Goal: Check status: Check status

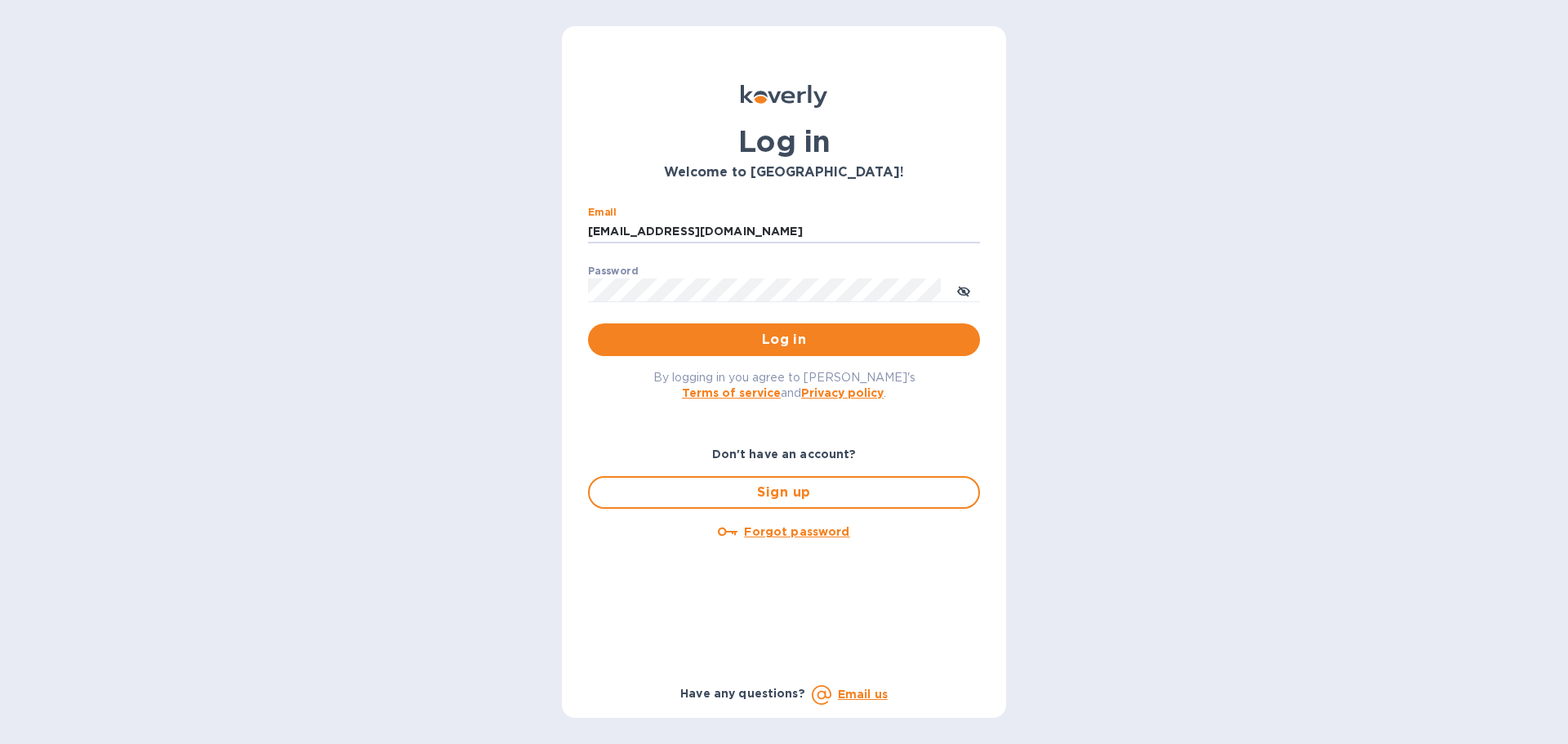
drag, startPoint x: 718, startPoint y: 232, endPoint x: 524, endPoint y: 231, distance: 194.0
click at [524, 231] on div "Log in Welcome to [GEOGRAPHIC_DATA]! Email [EMAIL_ADDRESS][DOMAIN_NAME] ​ Passw…" at bounding box center [784, 372] width 1568 height 744
click at [652, 234] on input "ssingert" at bounding box center [784, 232] width 392 height 25
type input "ssinger@zarachlogistics.com"
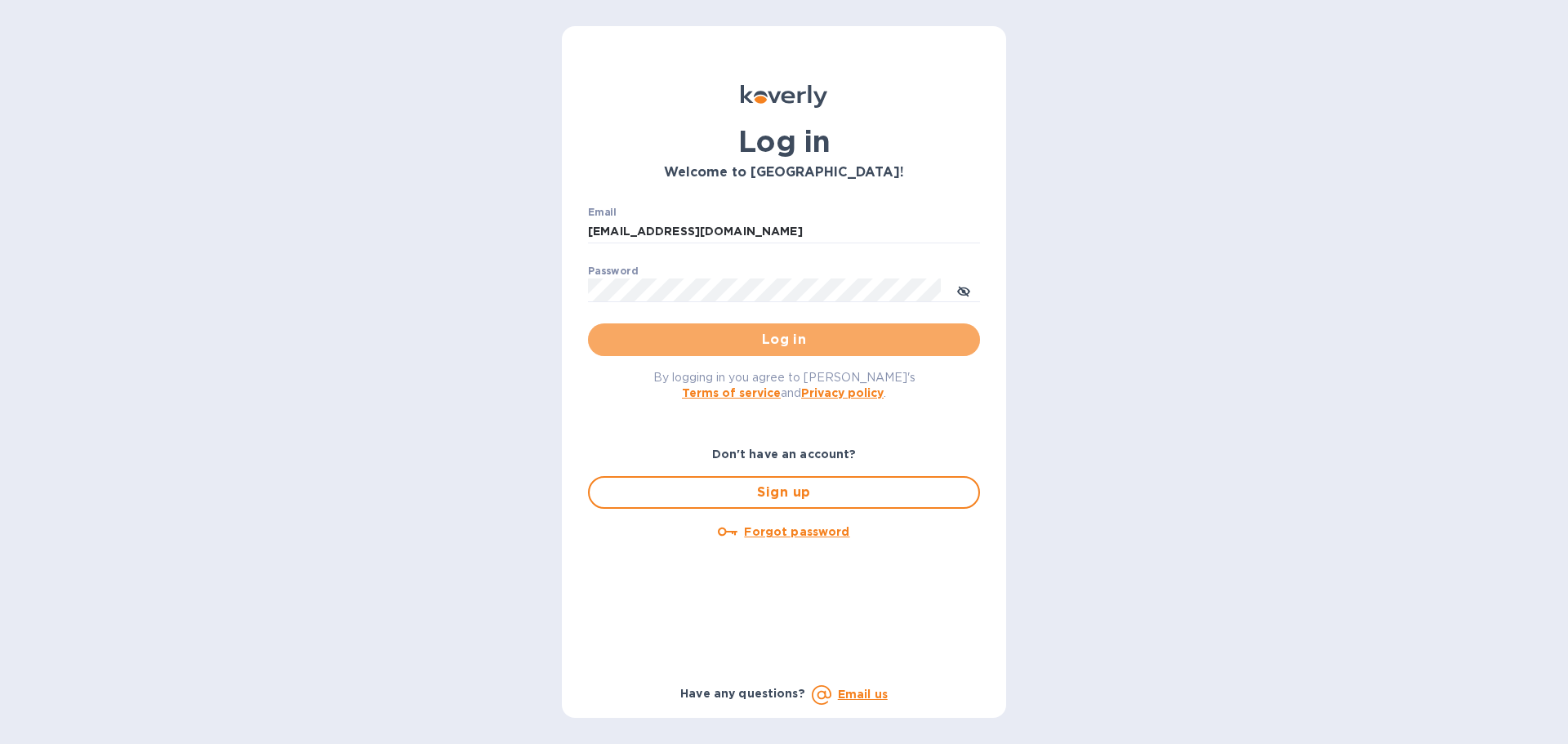
click at [708, 333] on span "Log in" at bounding box center [784, 340] width 366 height 19
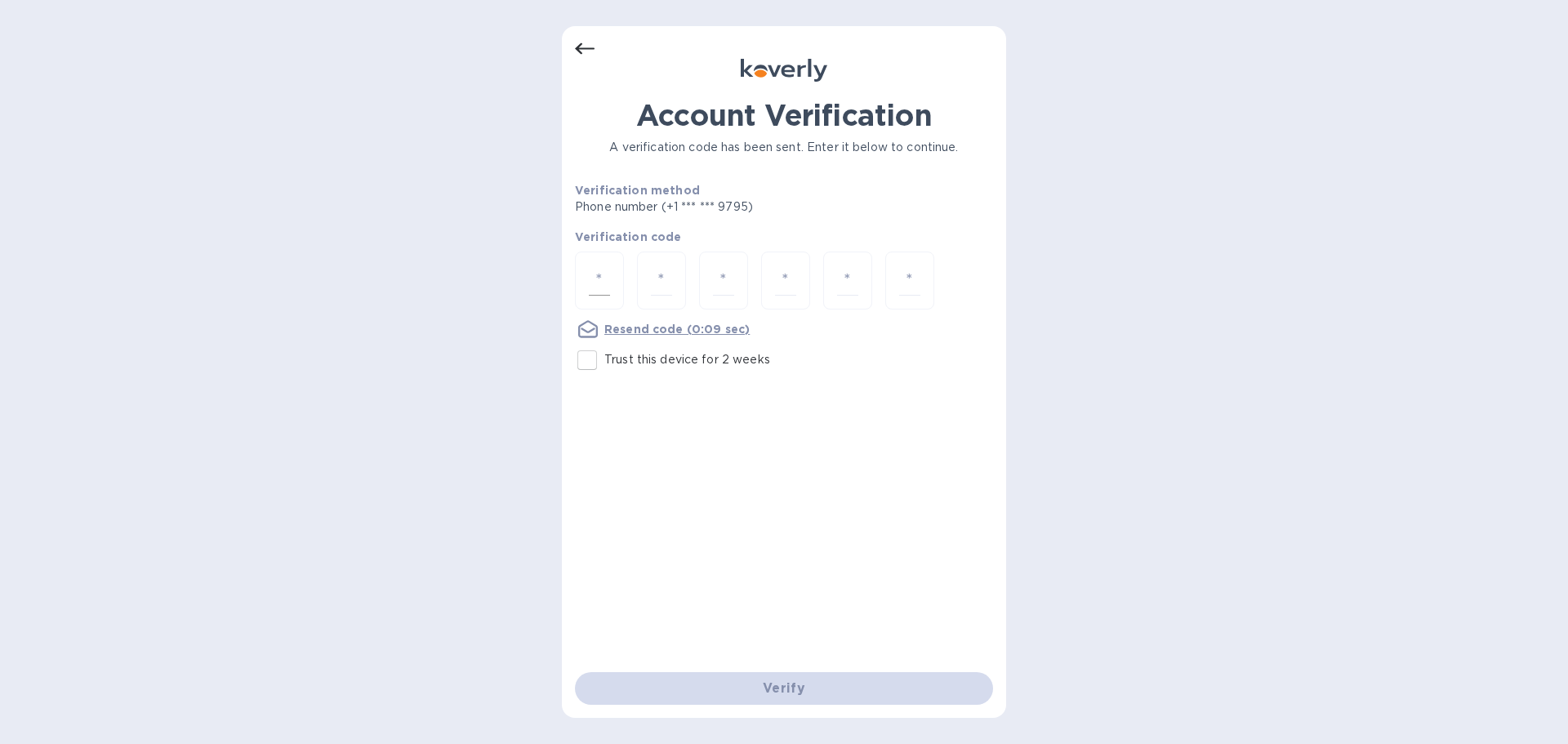
click at [589, 276] on input "number" at bounding box center [599, 280] width 21 height 31
type input "7"
type input "2"
type input "4"
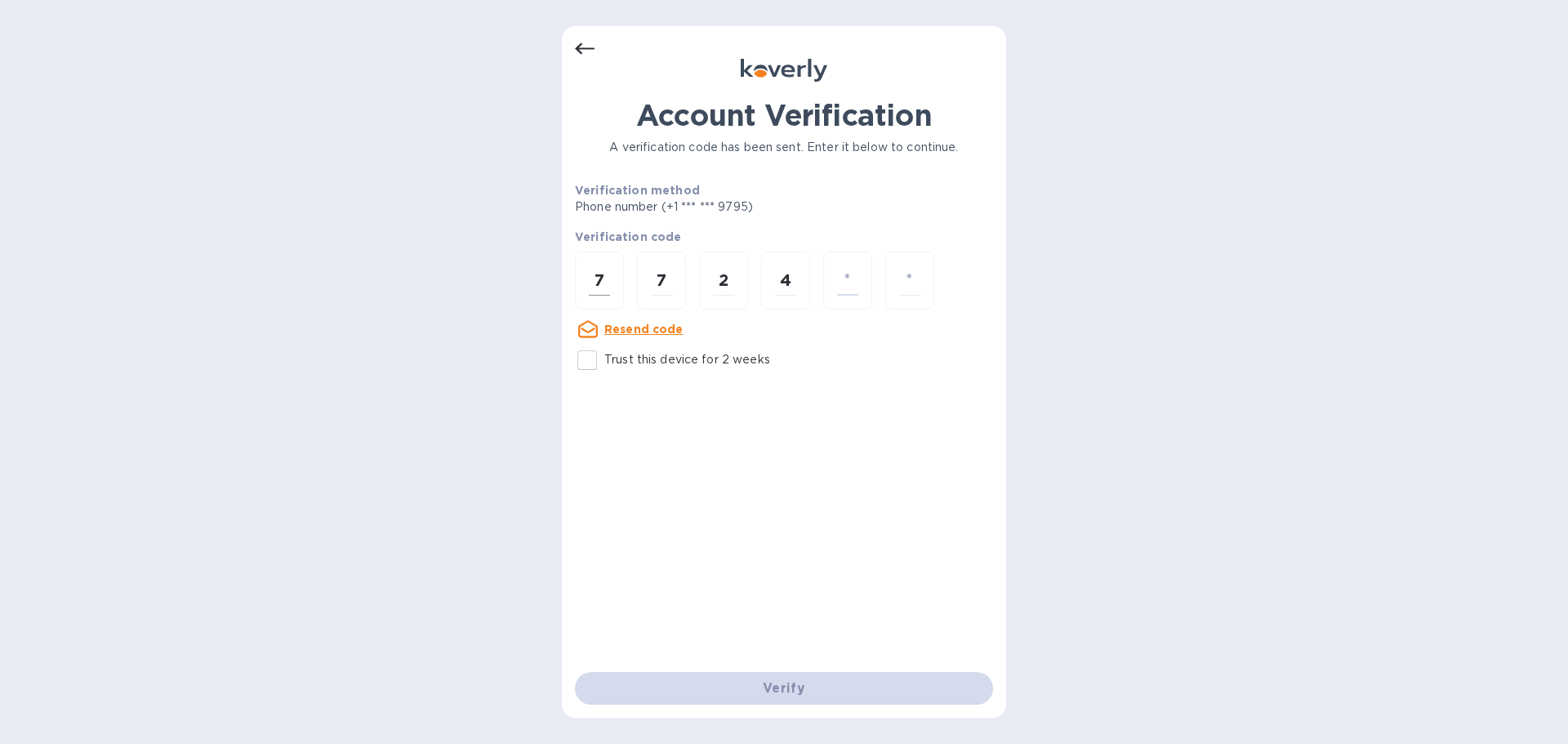
type input "8"
type input "9"
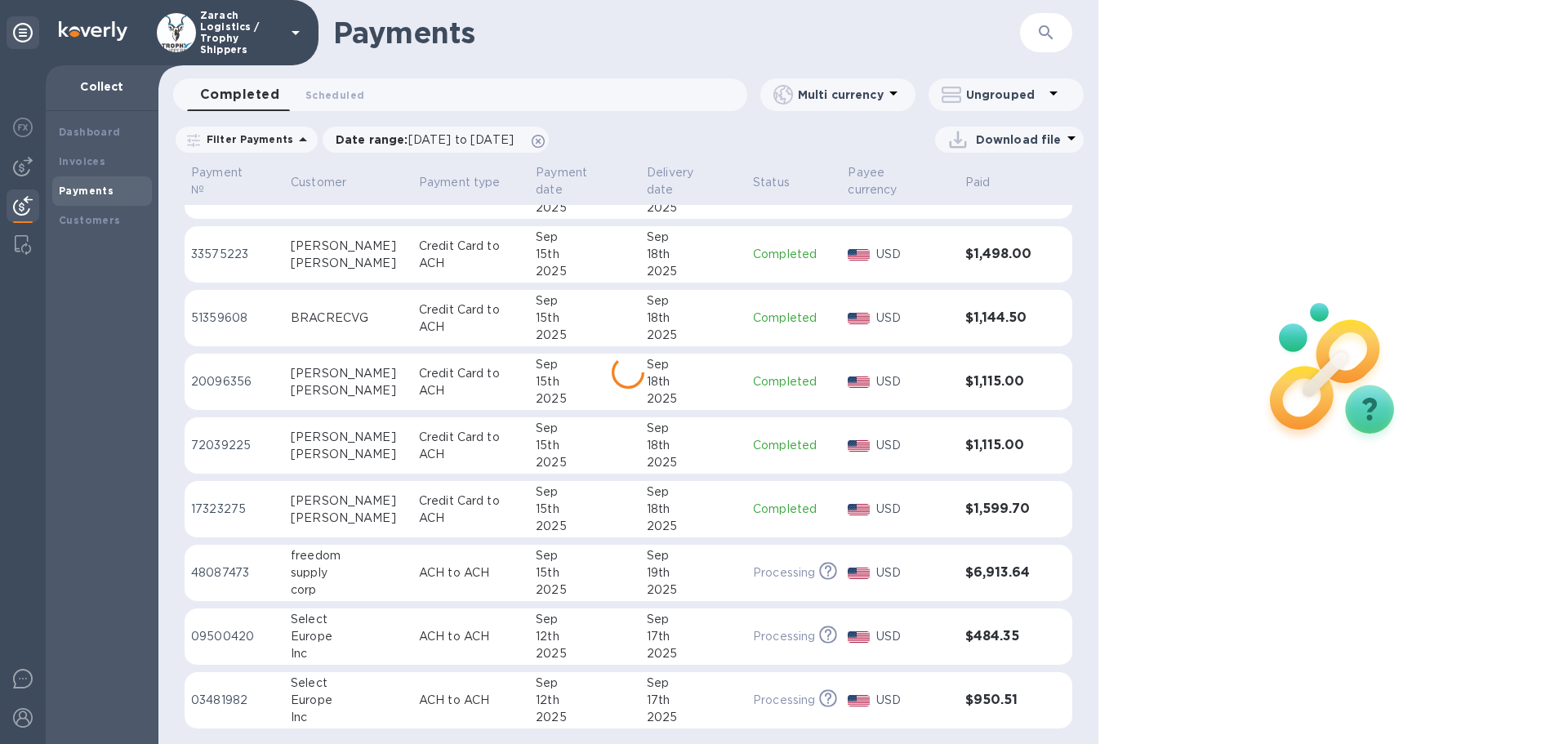
scroll to position [1070, 0]
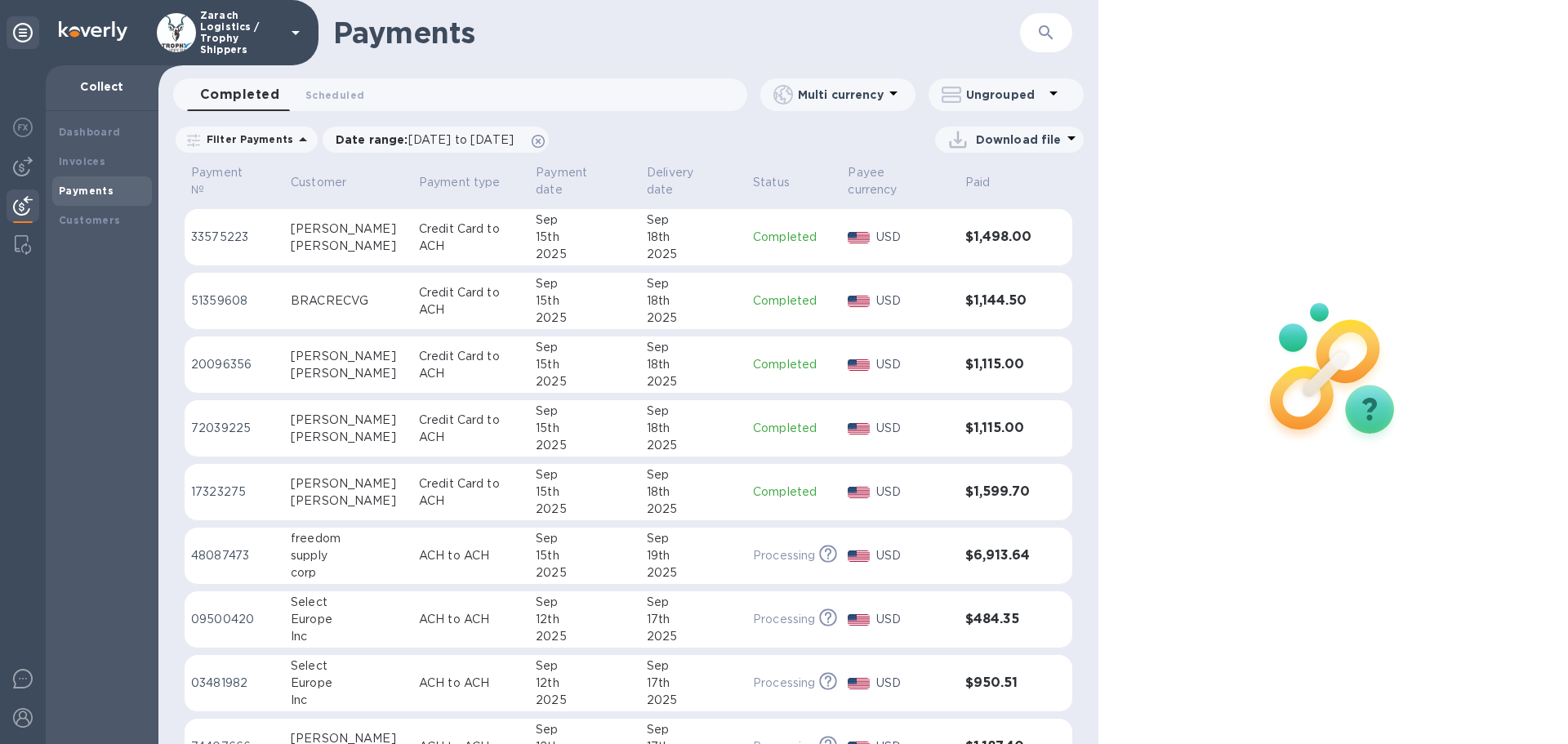
click at [212, 437] on p "72039225" at bounding box center [234, 429] width 87 height 18
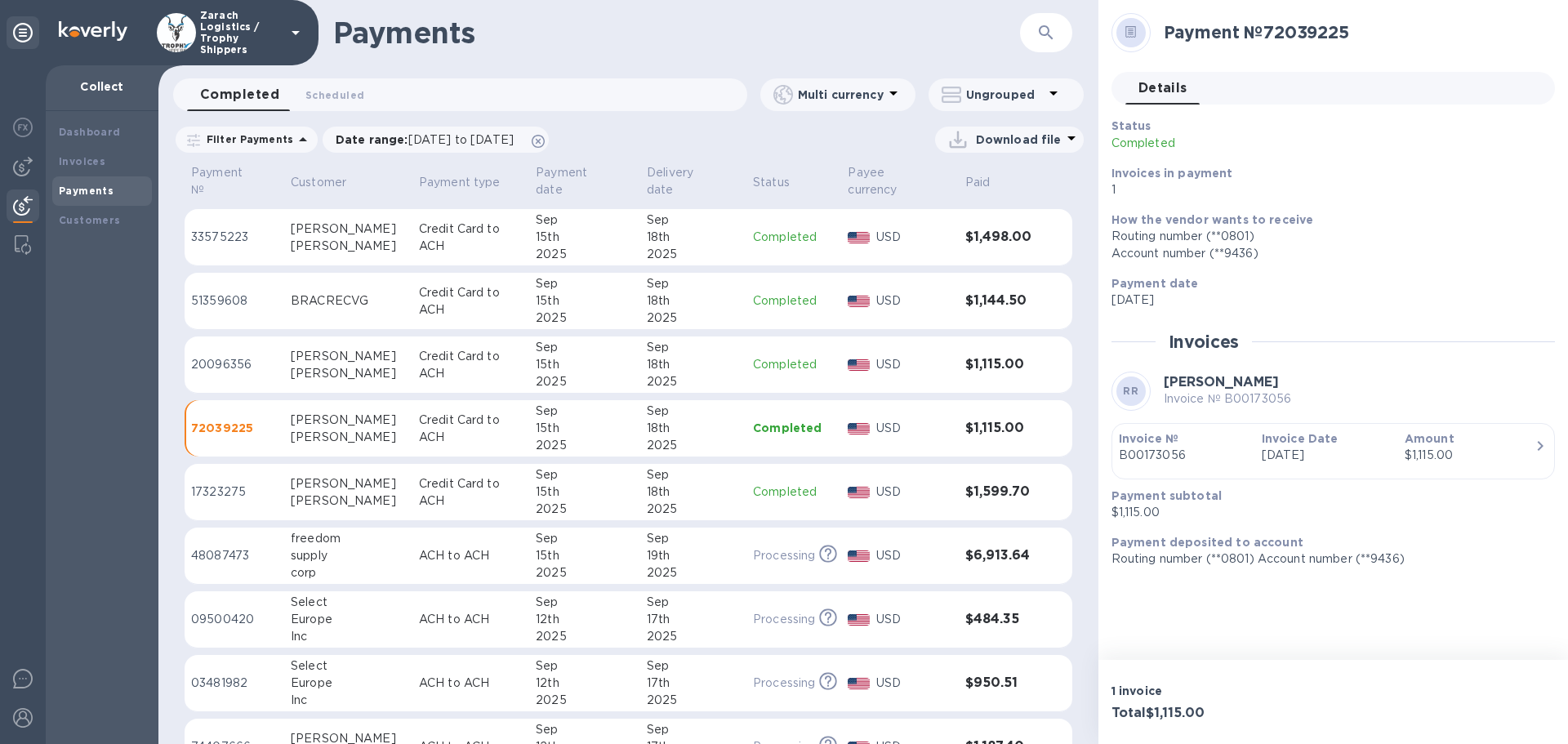
click at [220, 246] on p "33575223" at bounding box center [234, 237] width 87 height 18
click at [195, 310] on p "51359608" at bounding box center [234, 301] width 87 height 18
click at [218, 501] on p "17323275" at bounding box center [234, 493] width 87 height 18
click at [223, 374] on p "20096356" at bounding box center [234, 365] width 87 height 18
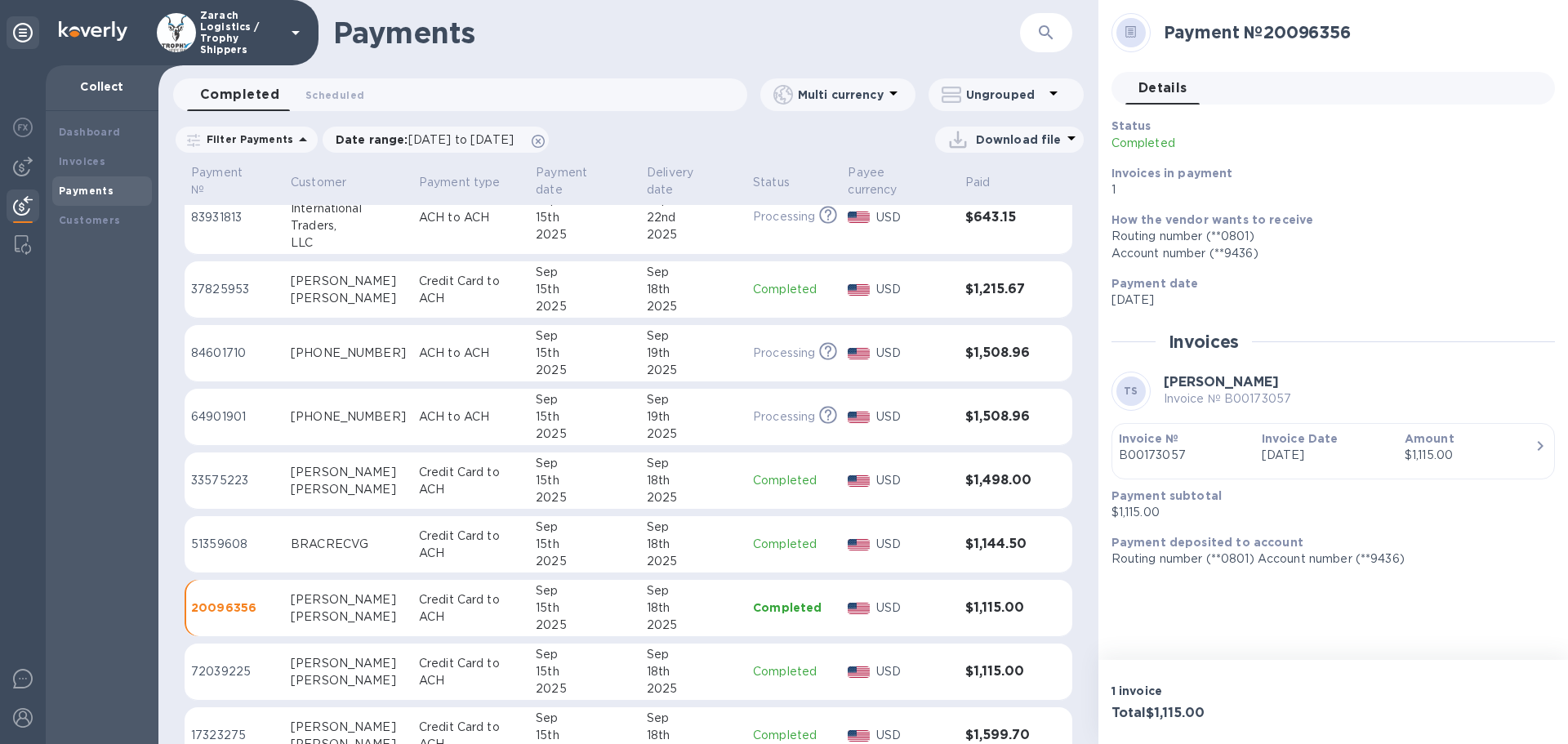
scroll to position [825, 0]
click at [223, 300] on p "37825953" at bounding box center [234, 291] width 87 height 18
